Goal: Navigation & Orientation: Go to known website

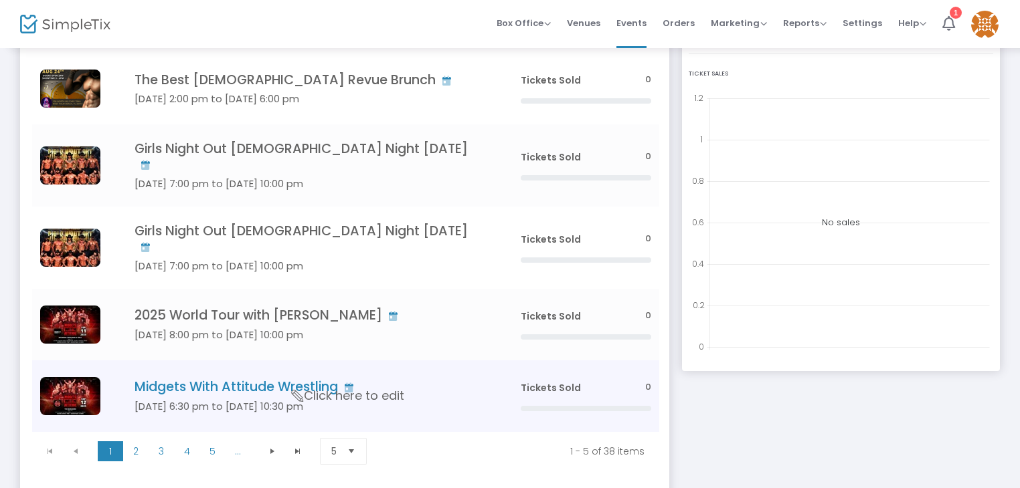
scroll to position [206, 0]
